Goal: Information Seeking & Learning: Compare options

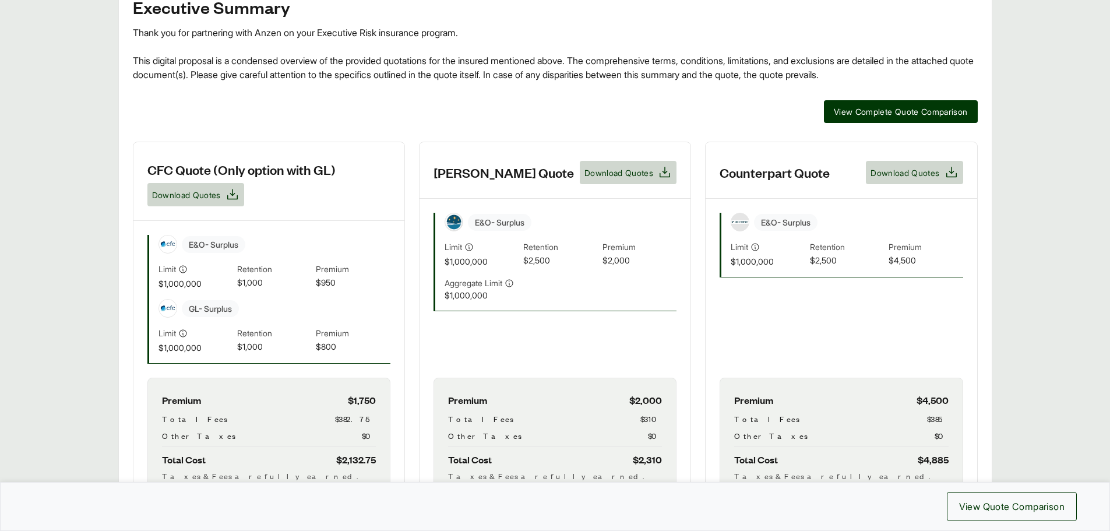
scroll to position [233, 0]
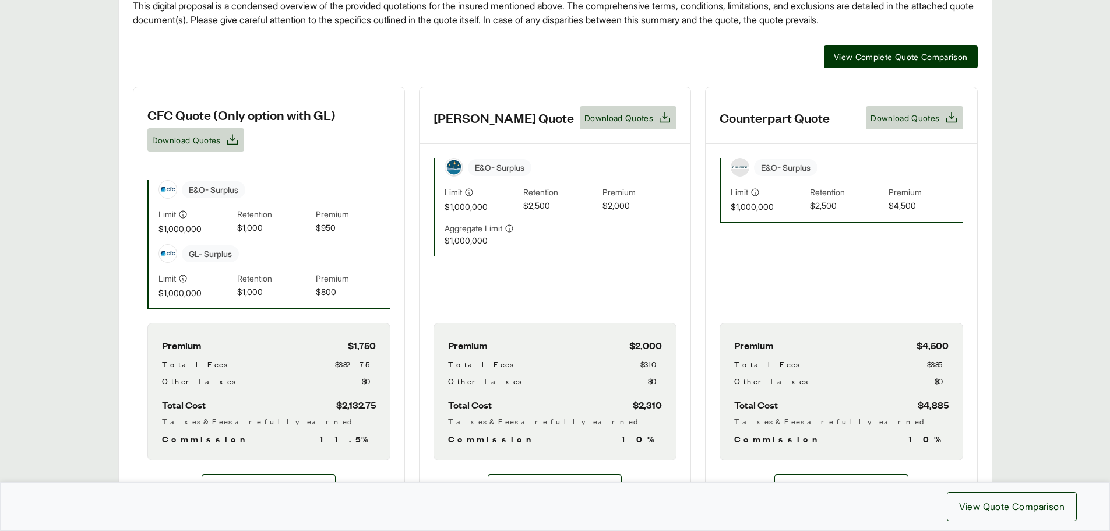
scroll to position [350, 0]
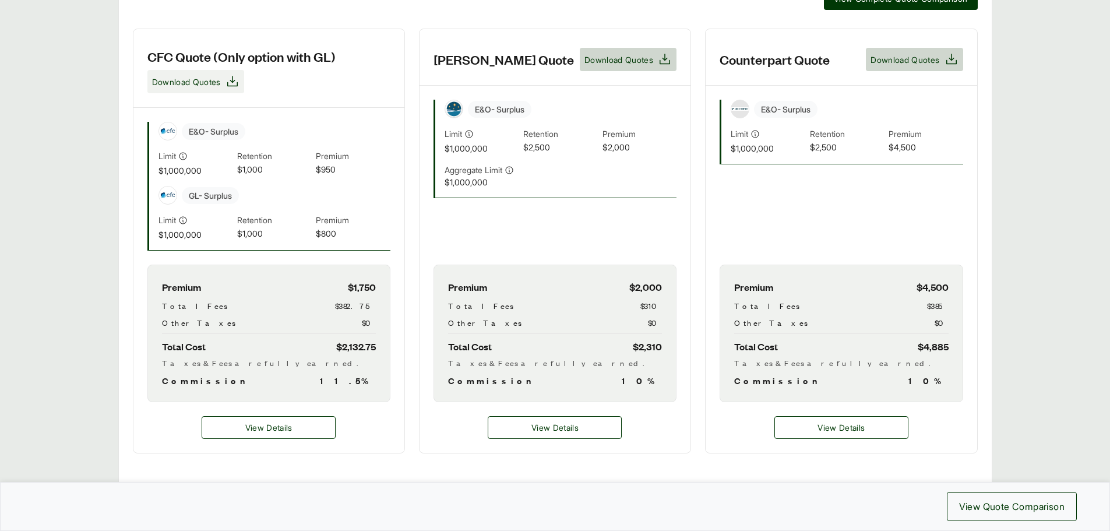
click at [215, 84] on span "Download Quotes" at bounding box center [186, 82] width 69 height 12
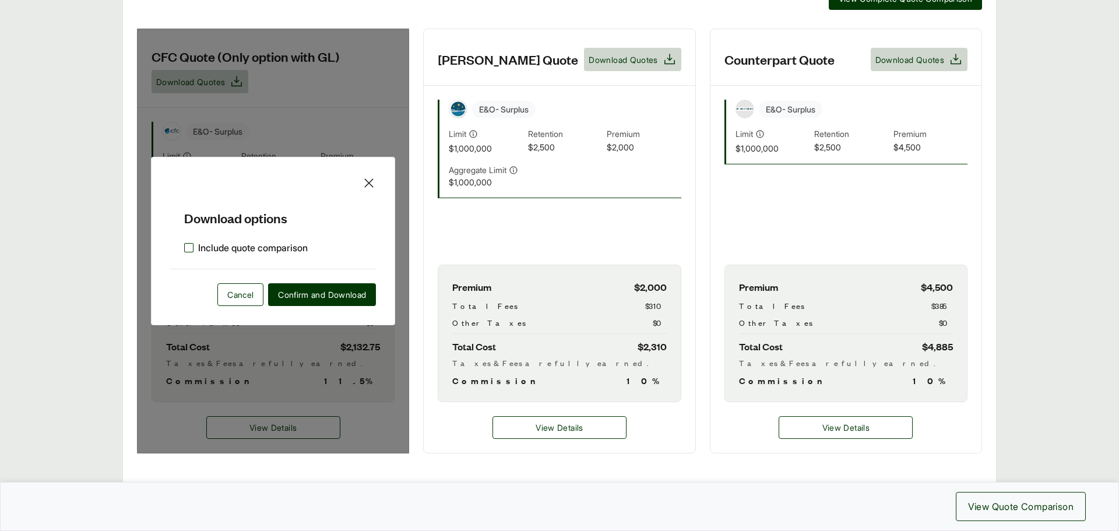
click at [209, 247] on label "Include quote comparison" at bounding box center [246, 248] width 124 height 14
click at [320, 293] on span "Confirm and Download" at bounding box center [322, 294] width 88 height 12
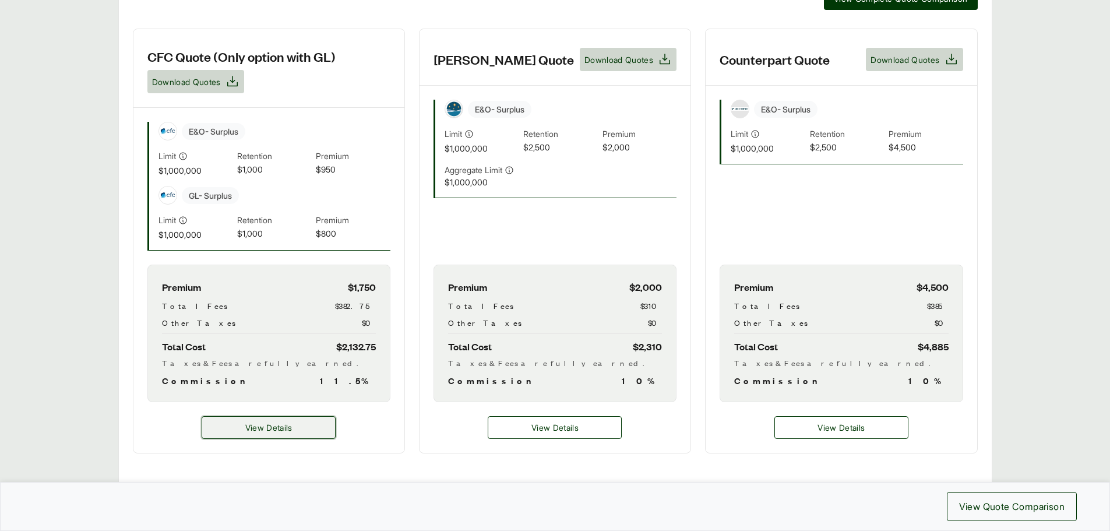
click at [317, 422] on button "View Details" at bounding box center [269, 427] width 134 height 23
click at [216, 84] on span "Download Quotes" at bounding box center [186, 82] width 69 height 12
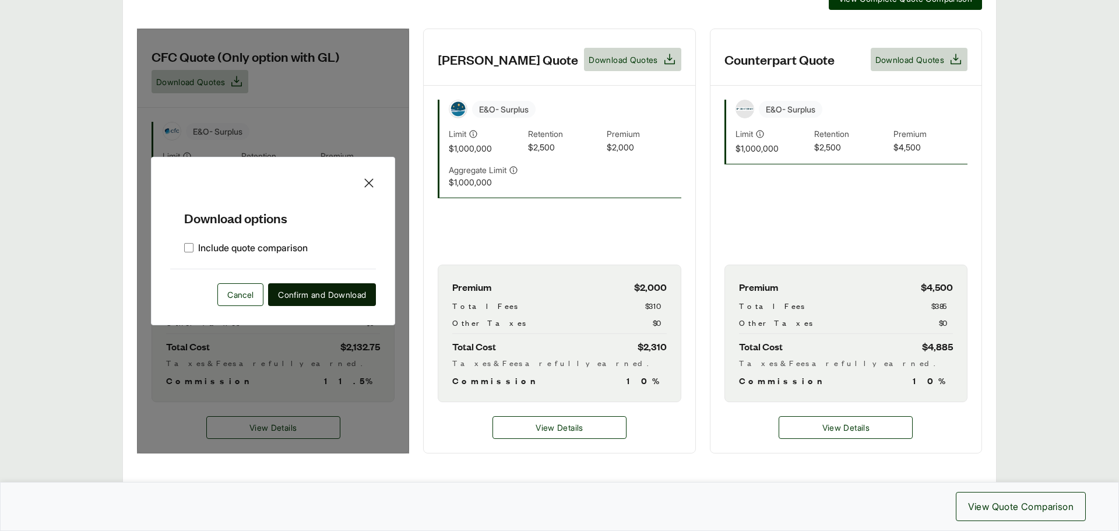
click at [311, 298] on span "Confirm and Download" at bounding box center [322, 294] width 88 height 12
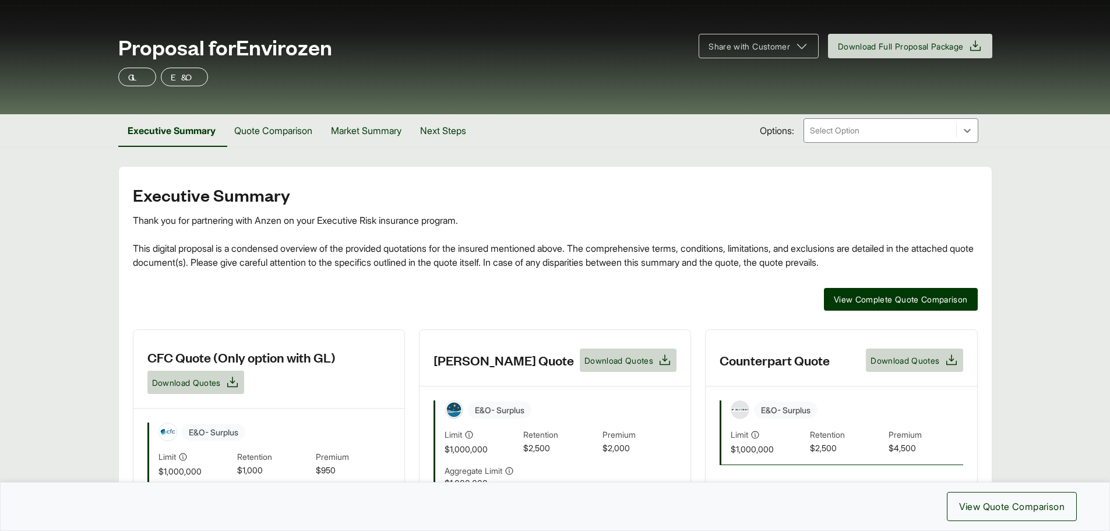
scroll to position [38, 0]
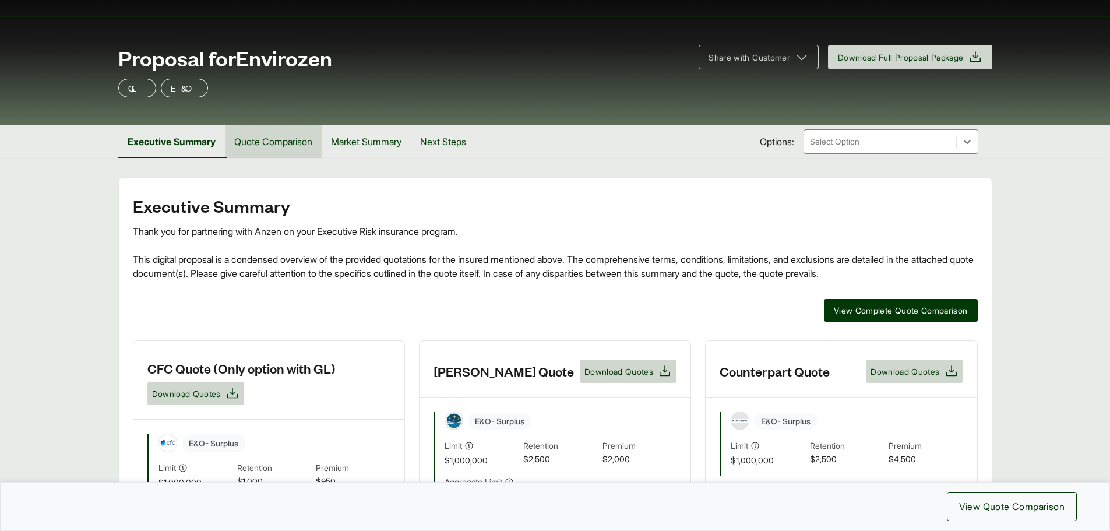
click at [297, 149] on button "Quote Comparison" at bounding box center [273, 141] width 97 height 33
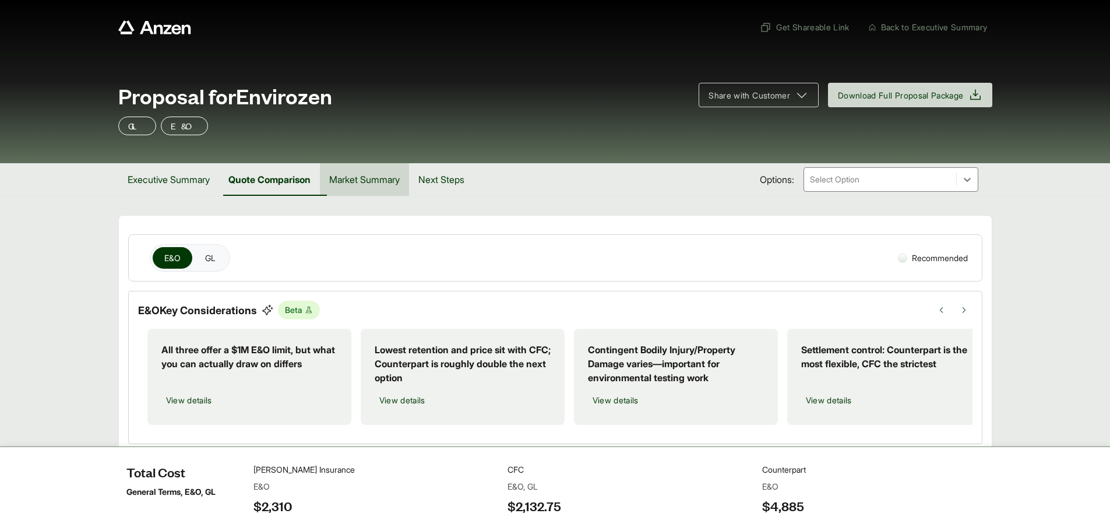
click at [379, 184] on button "Market Summary" at bounding box center [364, 179] width 89 height 33
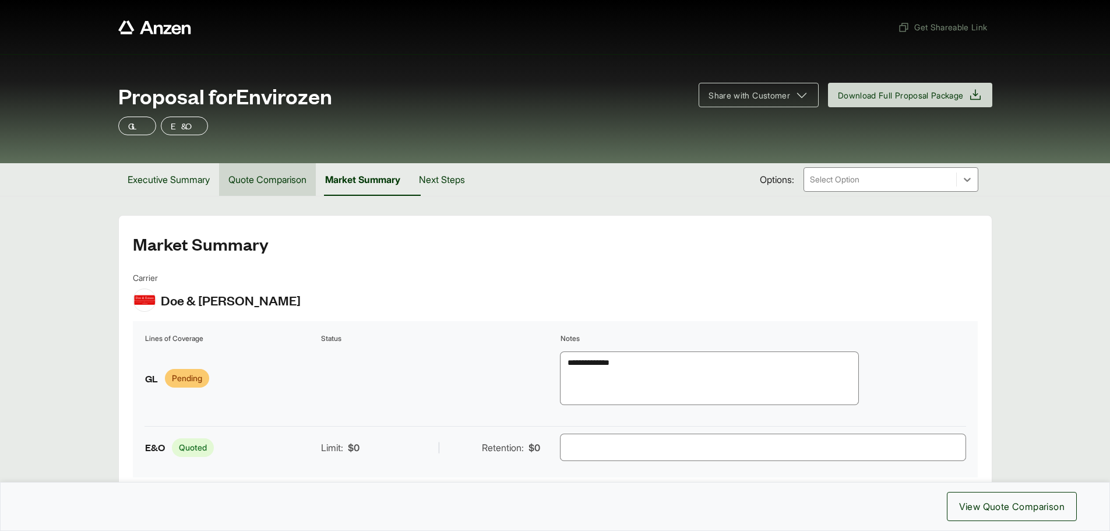
click at [273, 180] on button "Quote Comparison" at bounding box center [267, 179] width 97 height 33
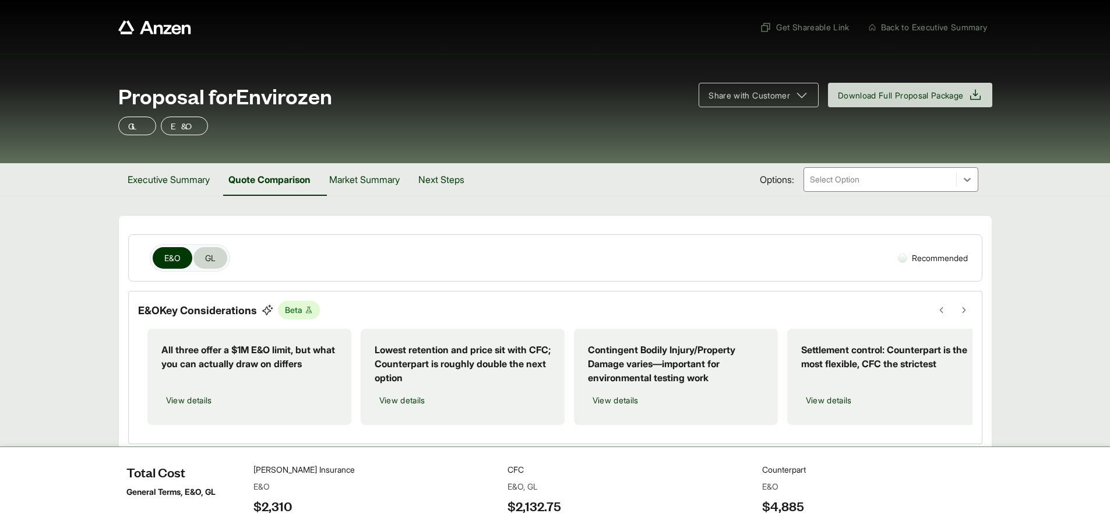
click at [207, 258] on span "GL" at bounding box center [210, 258] width 10 height 12
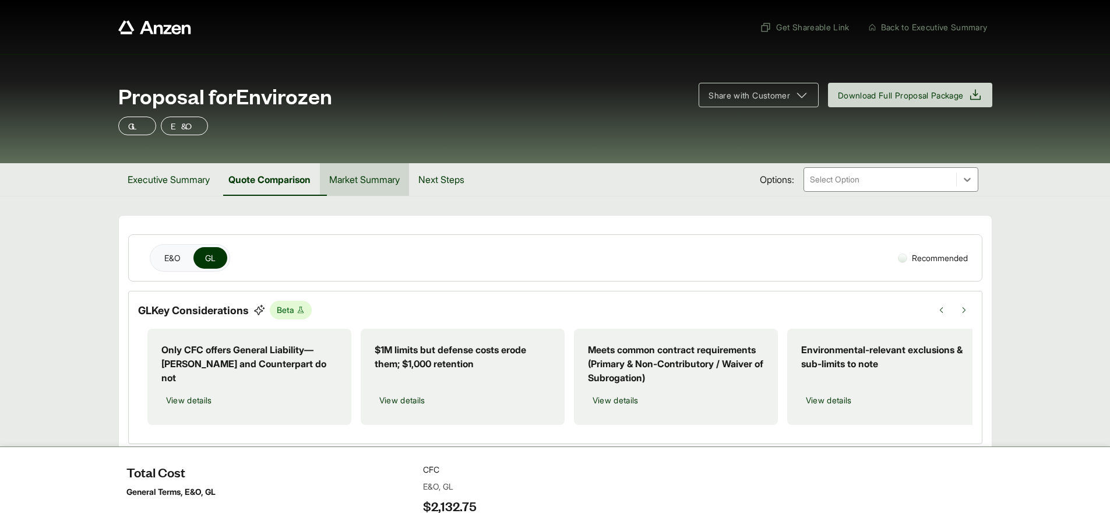
click at [399, 185] on button "Market Summary" at bounding box center [364, 179] width 89 height 33
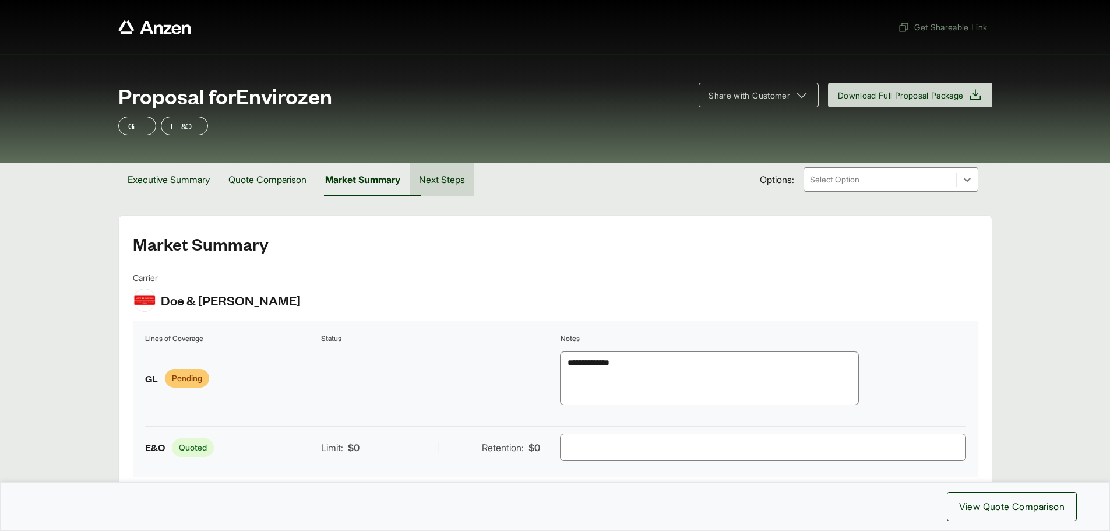
click at [457, 183] on button "Next Steps" at bounding box center [442, 179] width 65 height 33
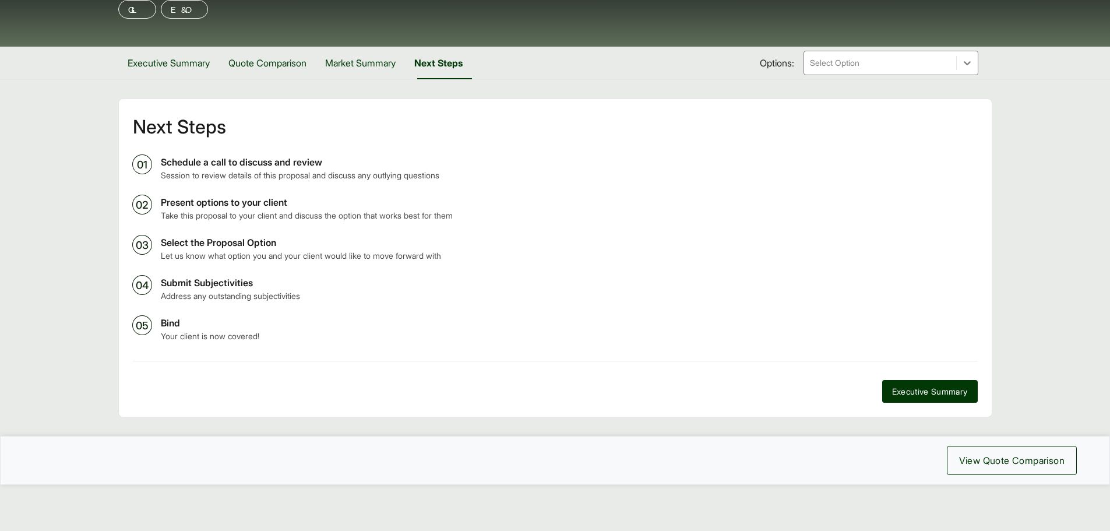
scroll to position [117, 0]
click at [177, 64] on button "Executive Summary" at bounding box center [168, 62] width 101 height 33
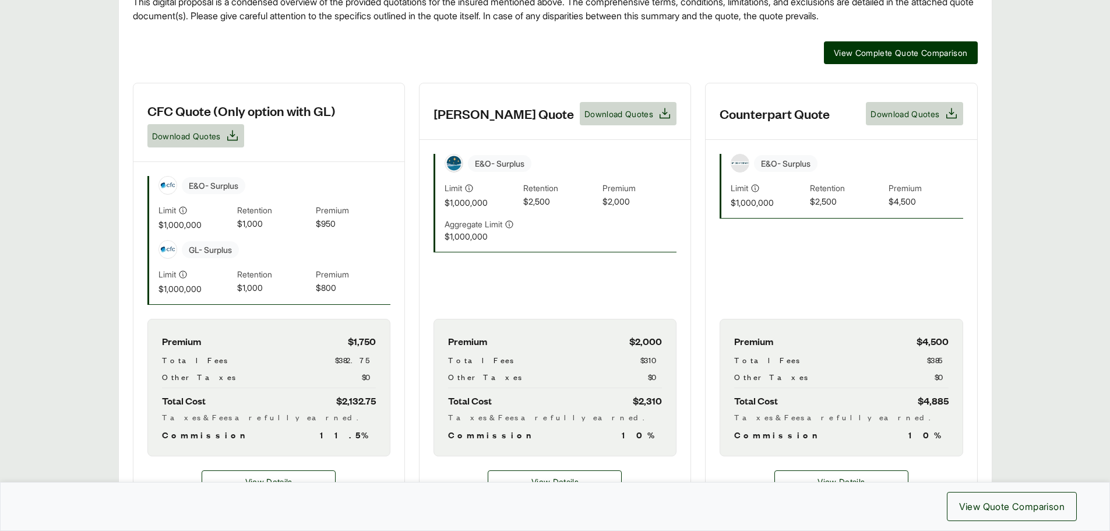
scroll to position [350, 0]
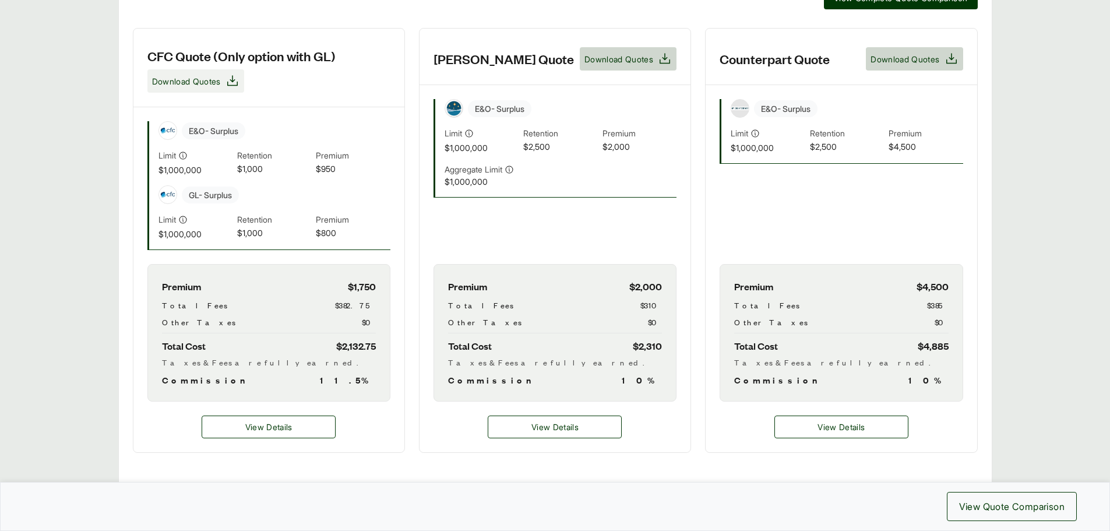
click at [215, 86] on span "Download Quotes" at bounding box center [186, 81] width 69 height 12
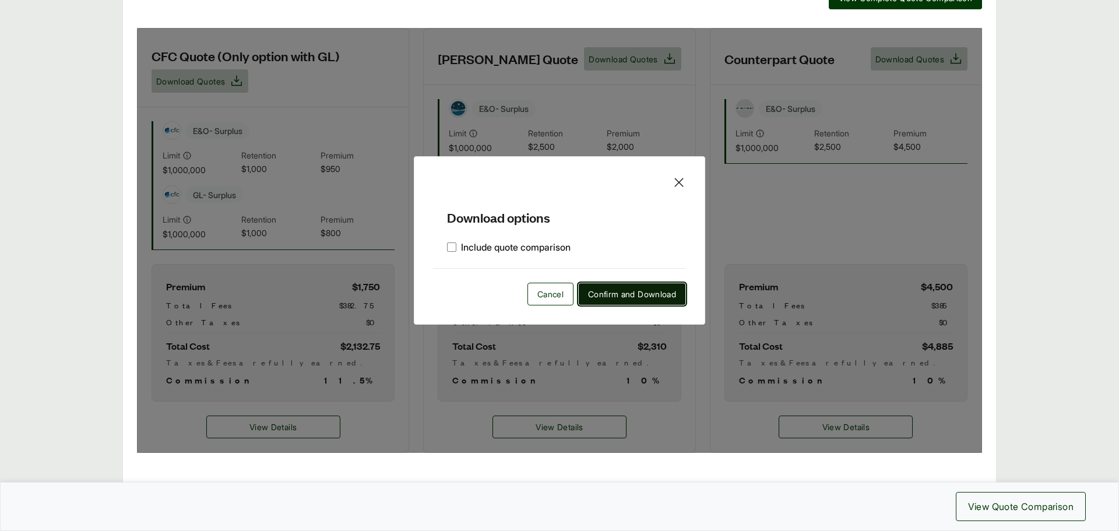
click at [637, 302] on button "Confirm and Download" at bounding box center [632, 294] width 108 height 23
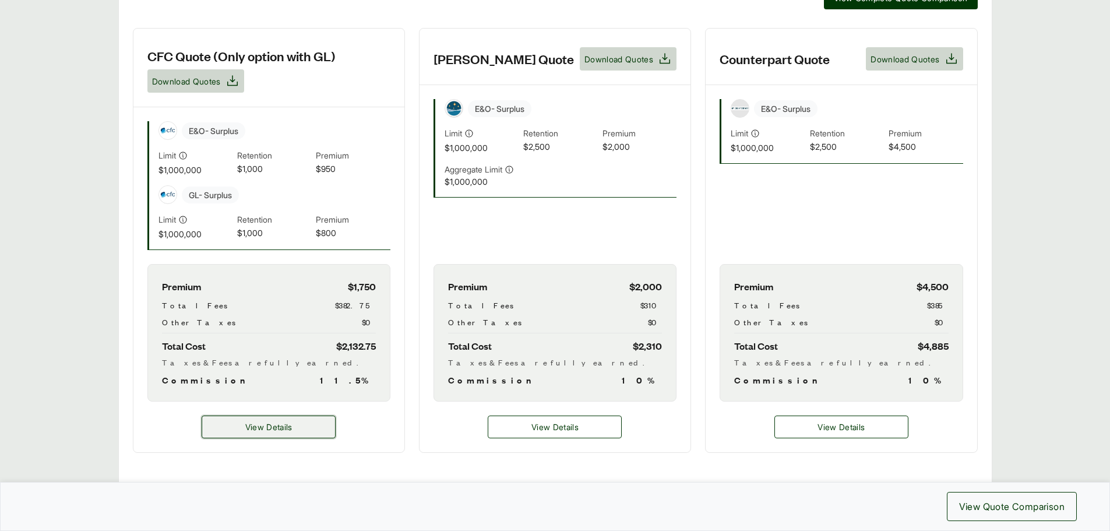
click at [317, 426] on button "View Details" at bounding box center [269, 426] width 134 height 23
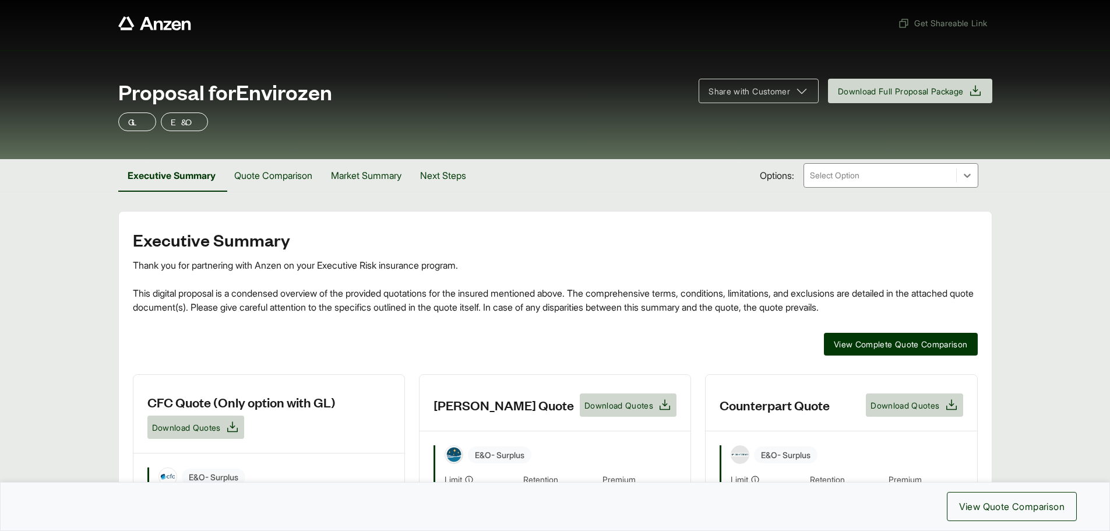
scroll to position [0, 0]
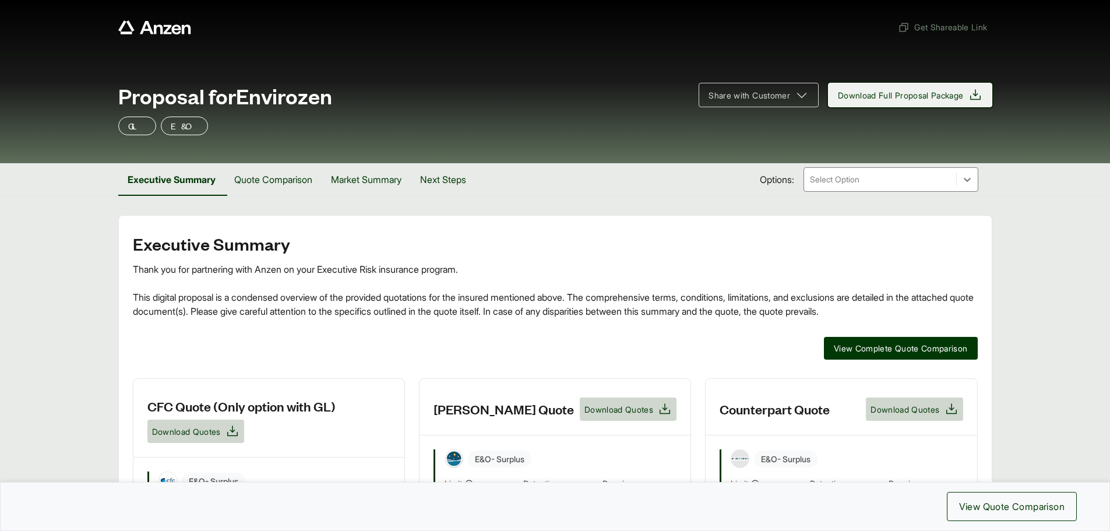
click at [876, 100] on span "Download Full Proposal Package" at bounding box center [901, 95] width 126 height 12
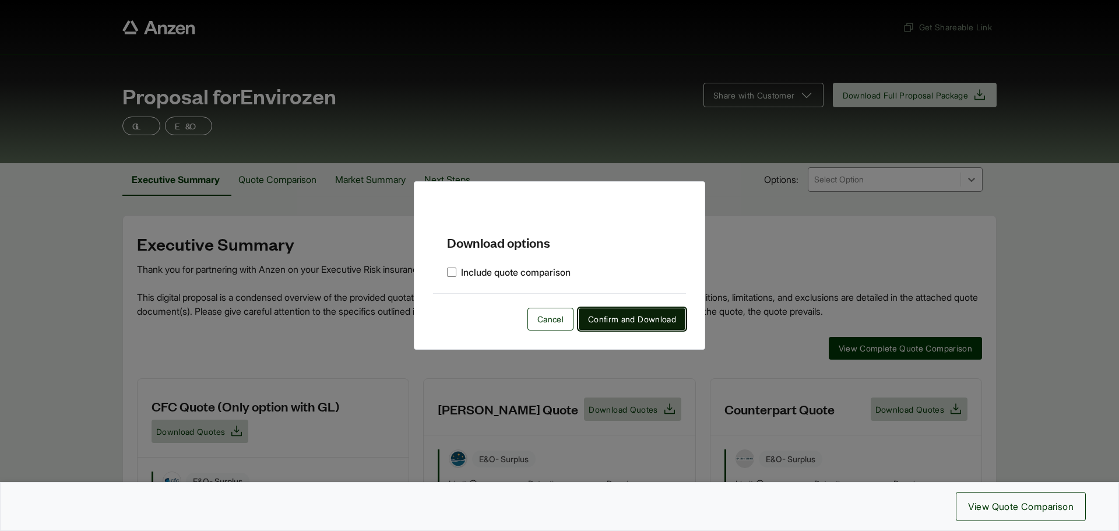
click at [626, 320] on span "Confirm and Download" at bounding box center [632, 319] width 88 height 12
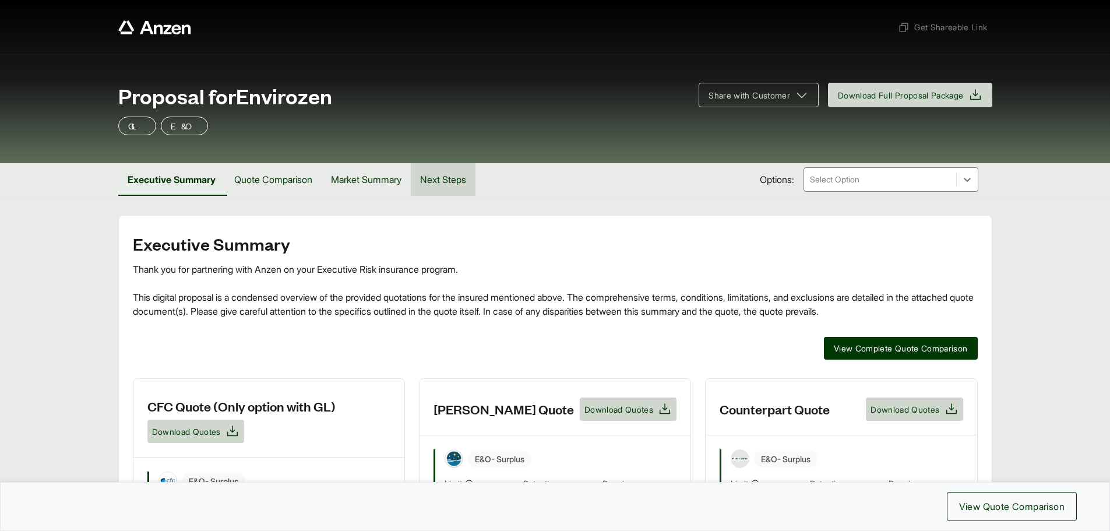
click at [464, 180] on button "Next Steps" at bounding box center [443, 179] width 65 height 33
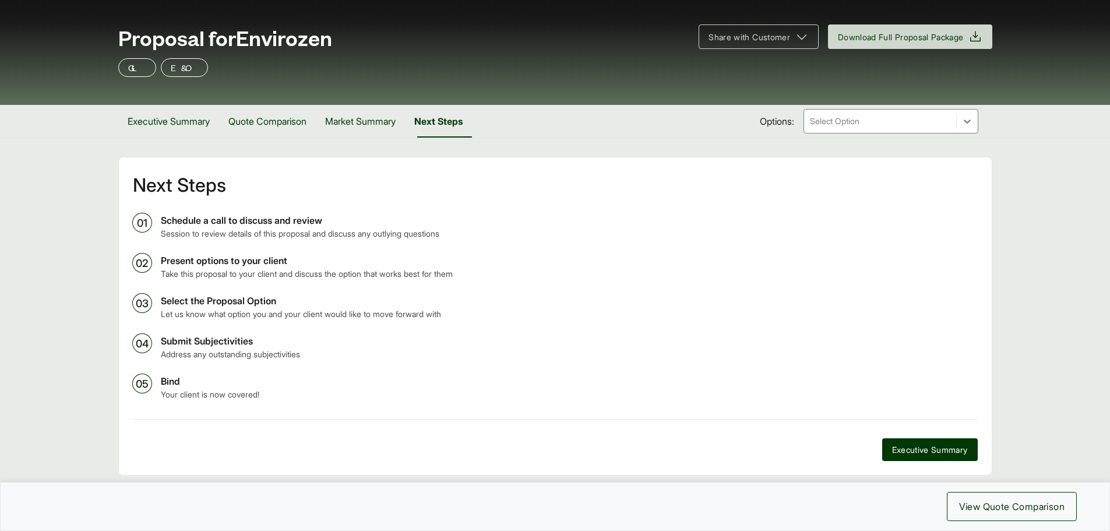
scroll to position [117, 0]
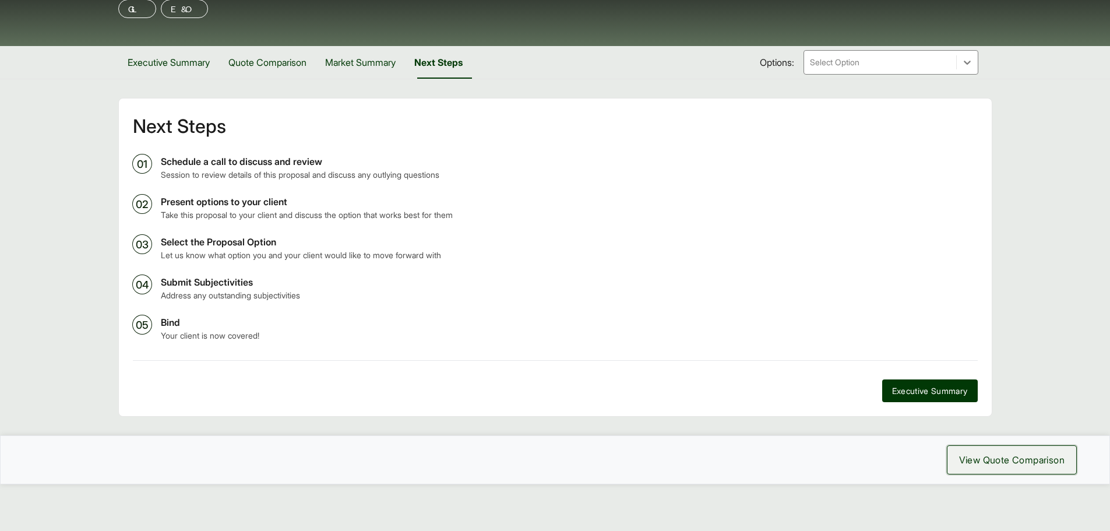
click at [968, 456] on span "View Quote Comparison" at bounding box center [1011, 460] width 105 height 14
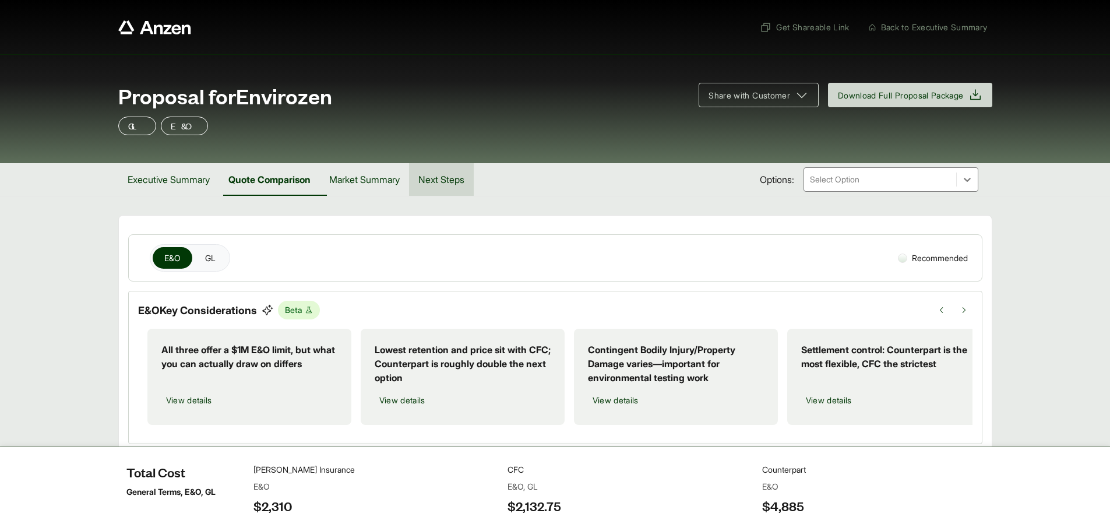
click at [452, 177] on button "Next Steps" at bounding box center [441, 179] width 65 height 33
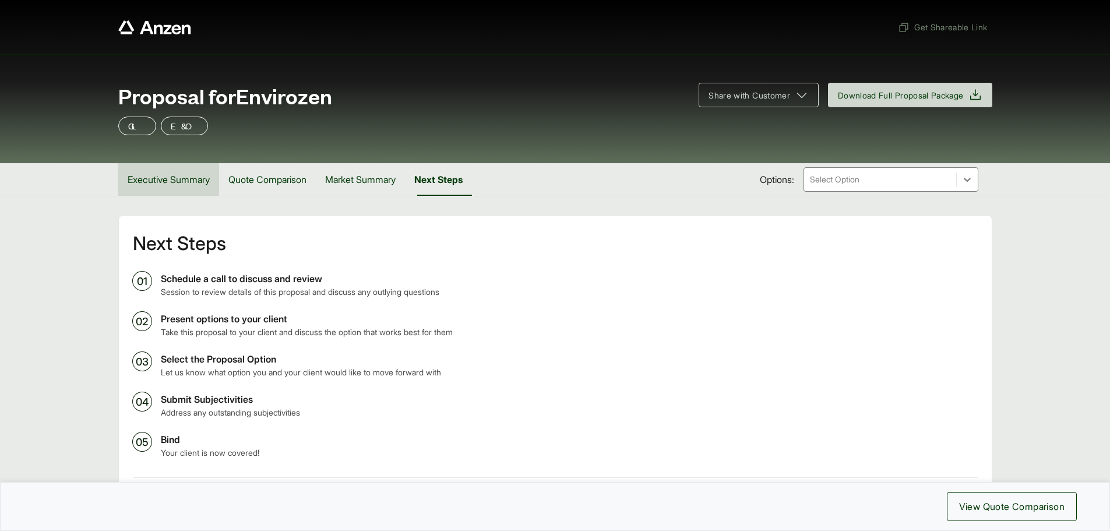
click at [165, 171] on button "Executive Summary" at bounding box center [168, 179] width 101 height 33
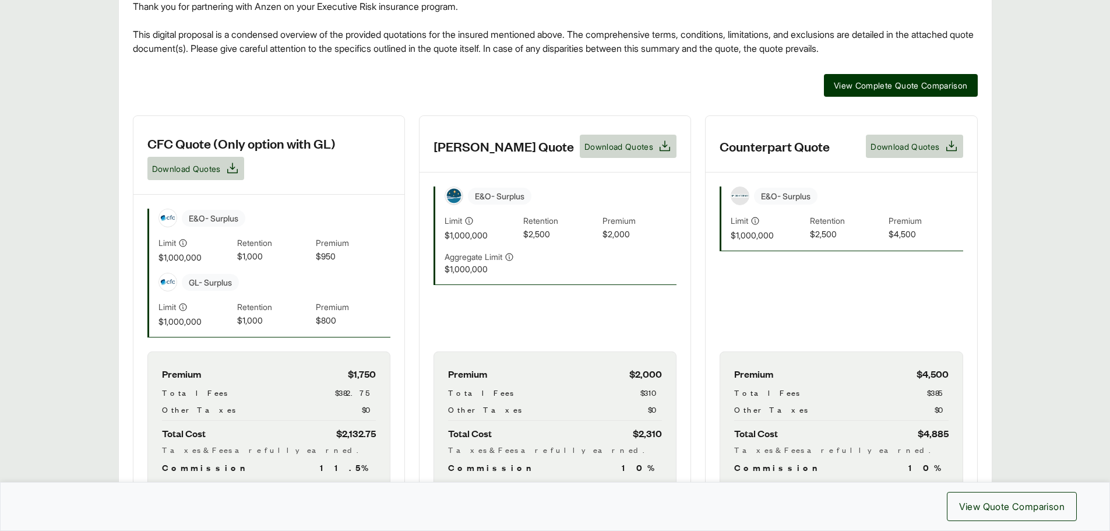
scroll to position [329, 0]
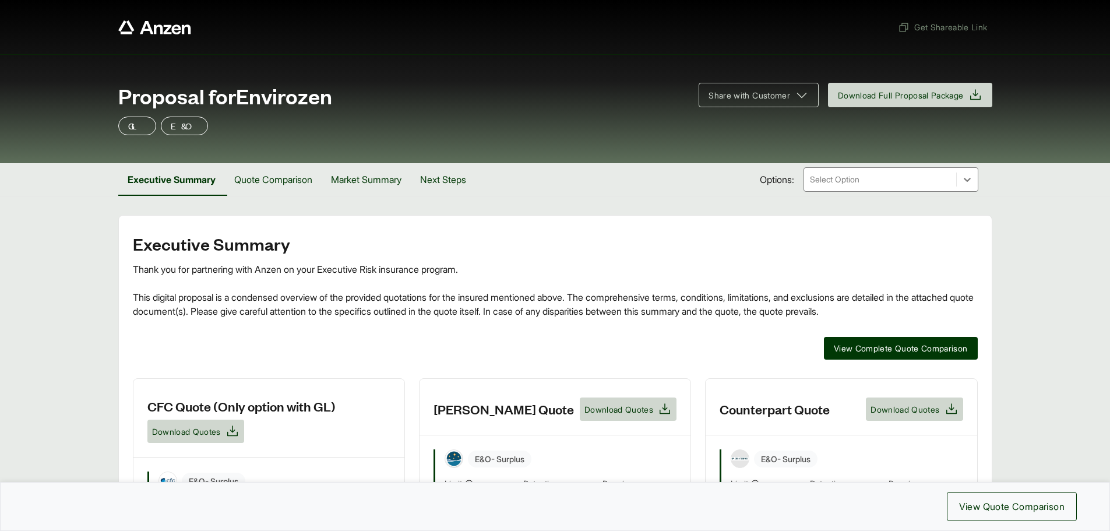
click at [156, 28] on icon "Anzen website" at bounding box center [158, 28] width 9 height 9
